Goal: Information Seeking & Learning: Learn about a topic

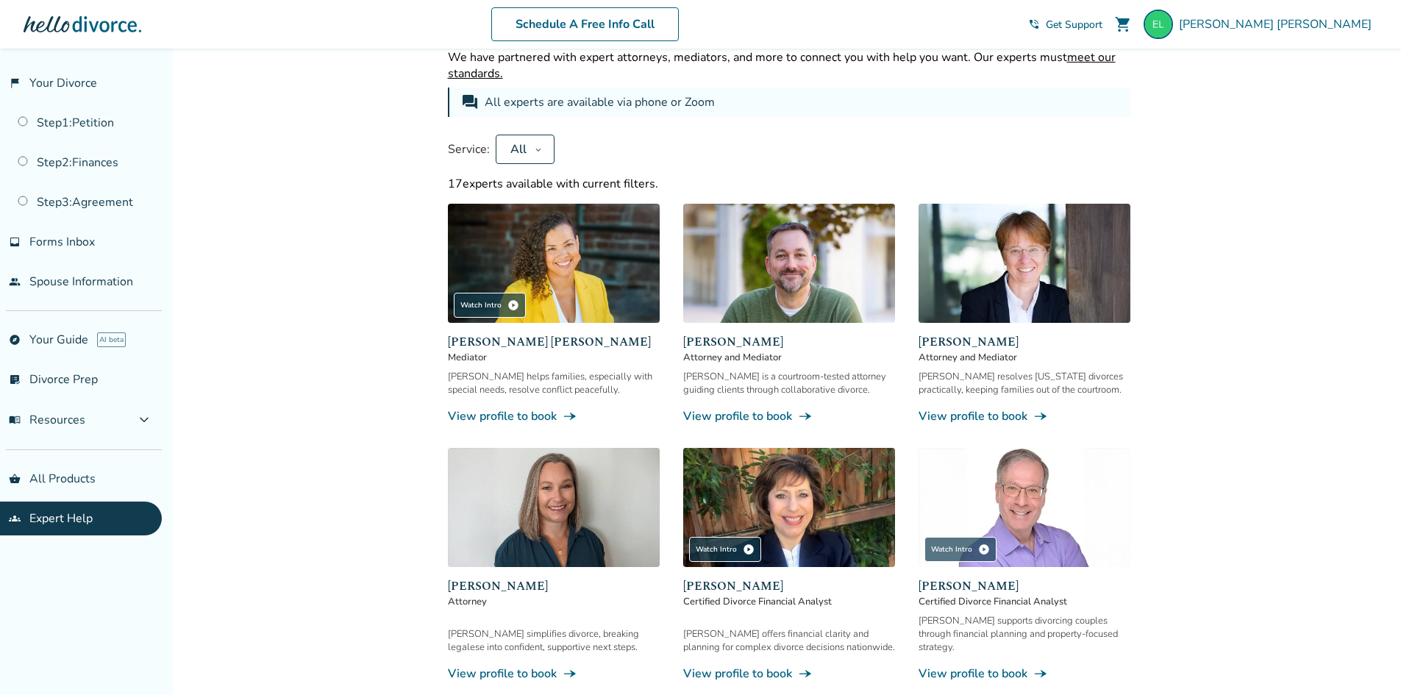
scroll to position [727, 0]
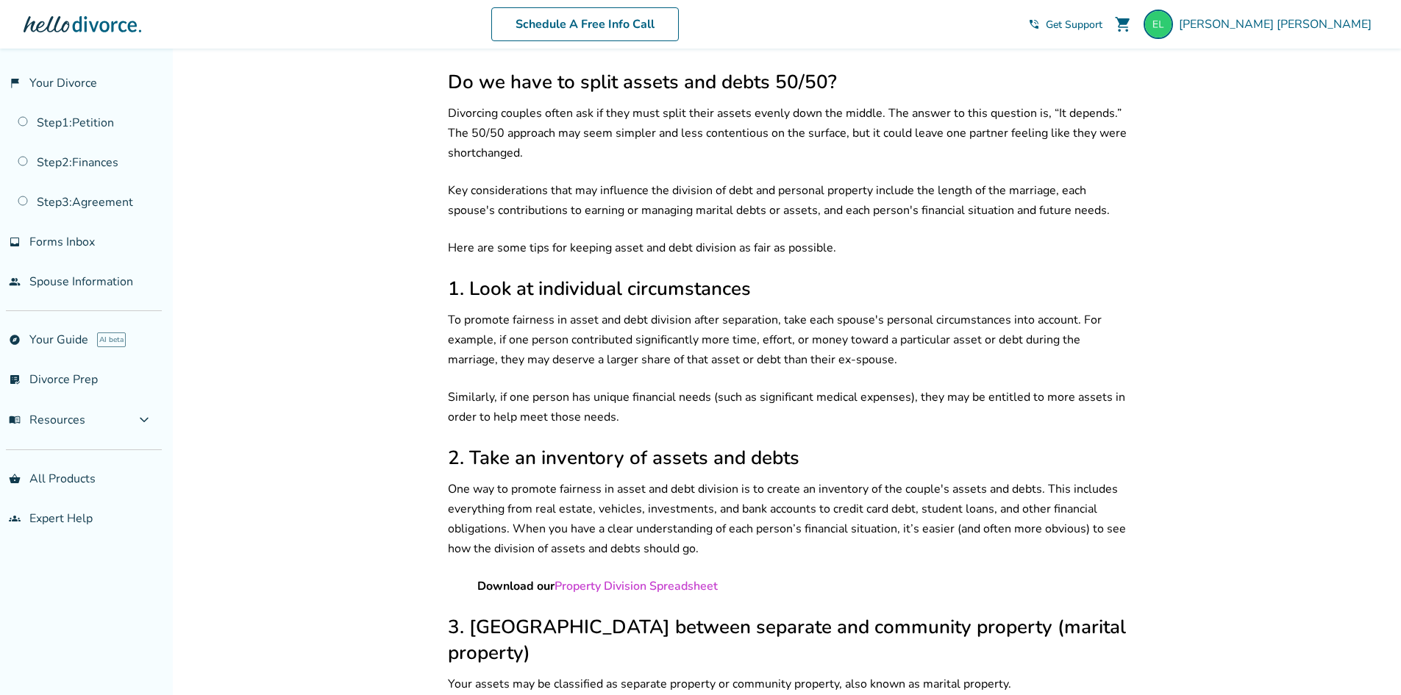
scroll to position [588, 0]
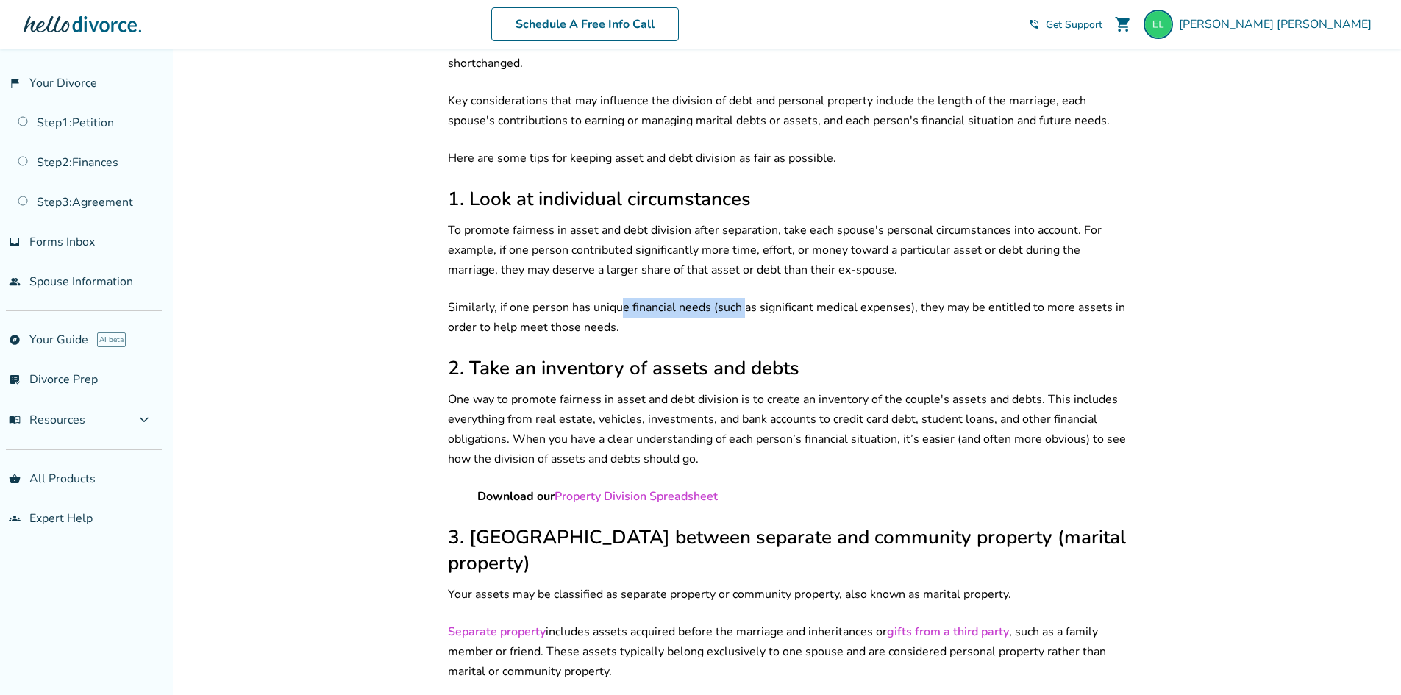
drag, startPoint x: 622, startPoint y: 295, endPoint x: 746, endPoint y: 296, distance: 123.6
click at [744, 298] on p "Similarly, if one person has unique financial needs (such as significant medica…" at bounding box center [789, 318] width 683 height 40
drag, startPoint x: 809, startPoint y: 293, endPoint x: 1039, endPoint y: 313, distance: 231.1
click at [810, 298] on p "Similarly, if one person has unique financial needs (such as significant medica…" at bounding box center [789, 318] width 683 height 40
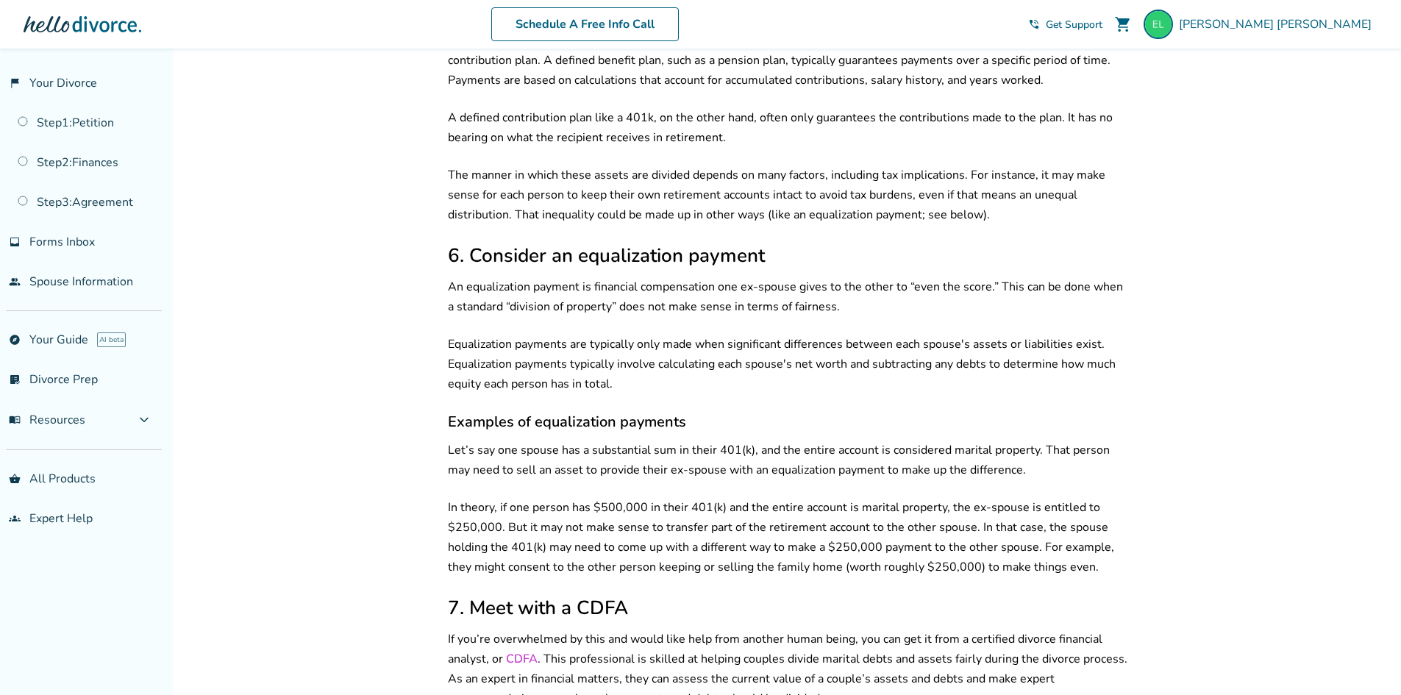
scroll to position [1986, 0]
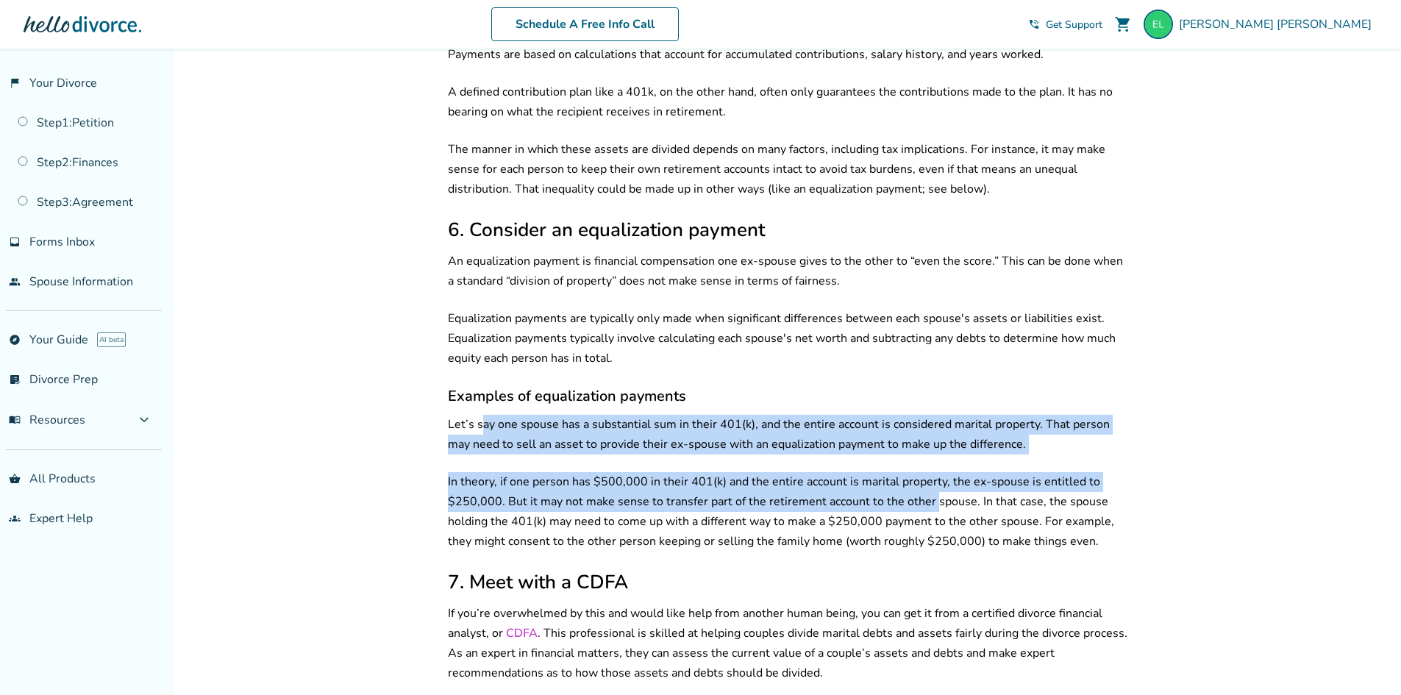
drag, startPoint x: 478, startPoint y: 386, endPoint x: 933, endPoint y: 460, distance: 460.6
click at [933, 460] on div "Your circumstances, assets, and debts Separate vs. marital property Equitable d…" at bounding box center [789, 74] width 683 height 3414
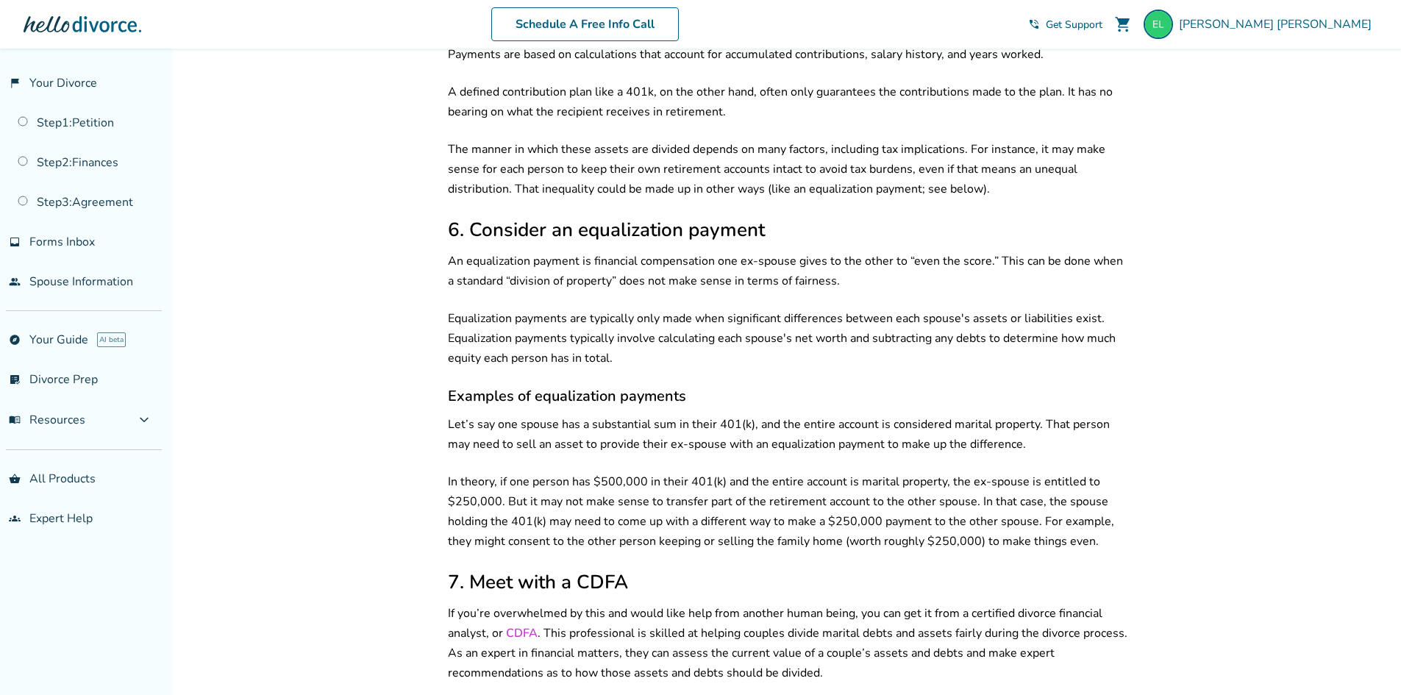
click at [1023, 507] on p "In theory, if one person has $500,000 in their 401(k) and the entire account is…" at bounding box center [789, 511] width 683 height 79
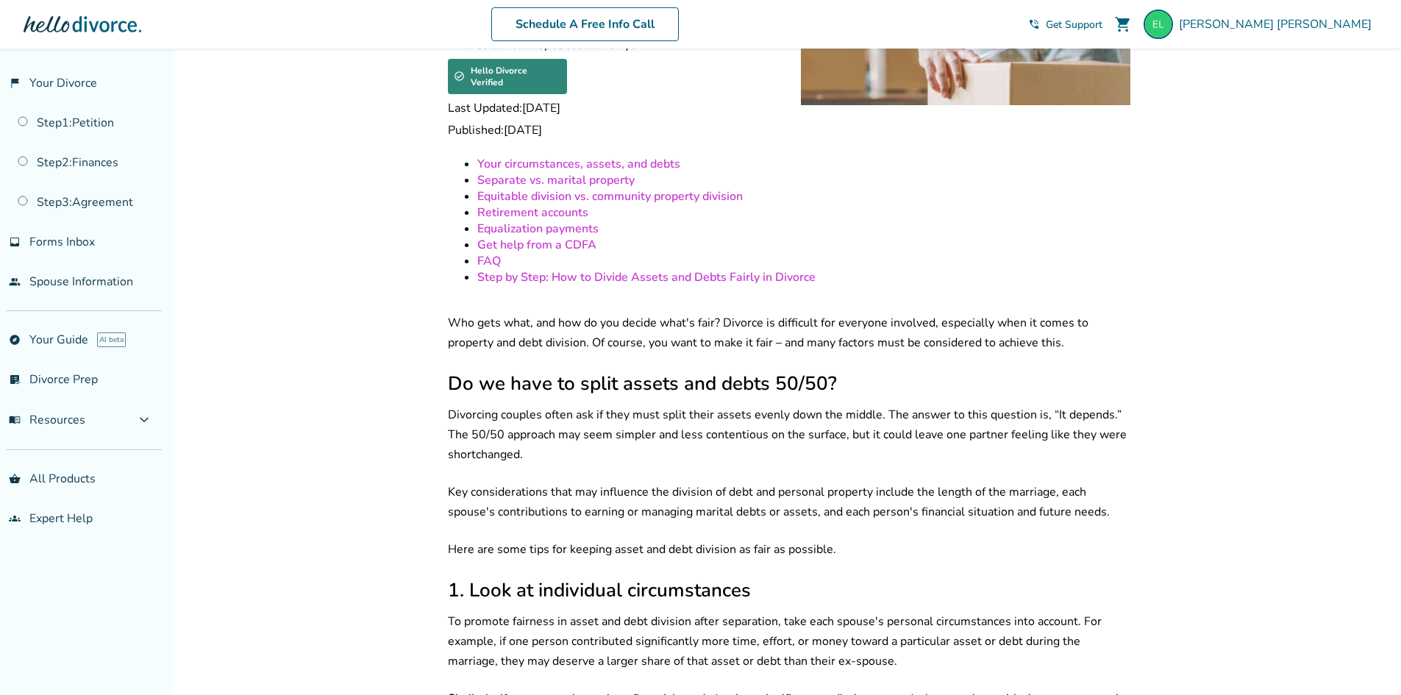
scroll to position [0, 0]
